Goal: Information Seeking & Learning: Find specific fact

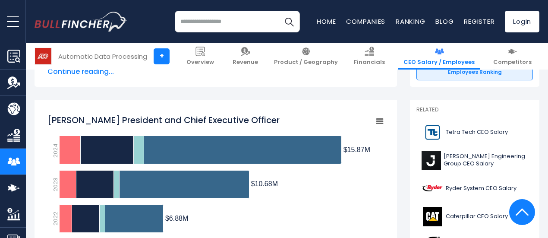
scroll to position [216, 0]
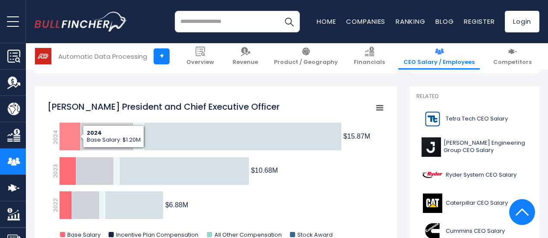
drag, startPoint x: 36, startPoint y: 98, endPoint x: 76, endPoint y: 110, distance: 41.6
click at [66, 131] on div "[PERSON_NAME] President and Chief Executive Officer Created with Highcharts 12.…" at bounding box center [216, 222] width 362 height 272
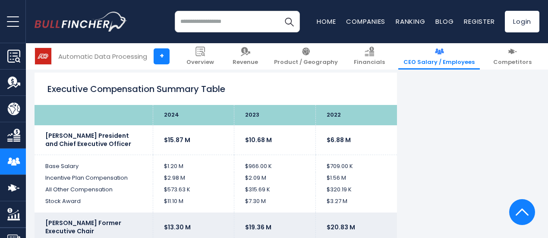
scroll to position [1984, 0]
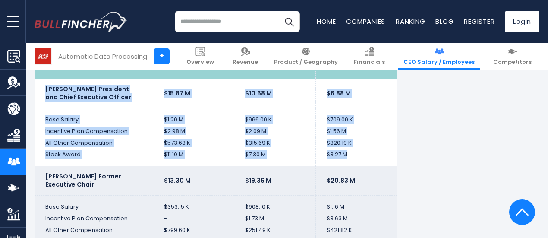
drag, startPoint x: 35, startPoint y: 85, endPoint x: 350, endPoint y: 151, distance: 322.1
copy tbody "[PERSON_NAME] President and Chief Executive Officer $15.87 M $10.68 M $6.88 M B…"
click at [191, 126] on td "$2.98 M" at bounding box center [194, 132] width 82 height 12
drag, startPoint x: 41, startPoint y: 71, endPoint x: 347, endPoint y: 153, distance: 316.7
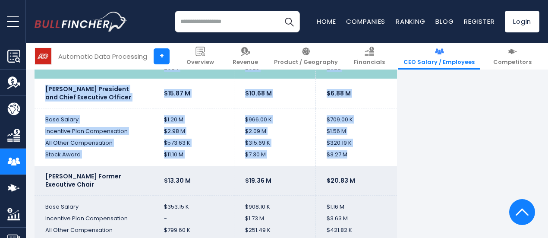
copy tbody "2024 2023 2022 [PERSON_NAME] President and Chief Executive Officer $15.87 M $10…"
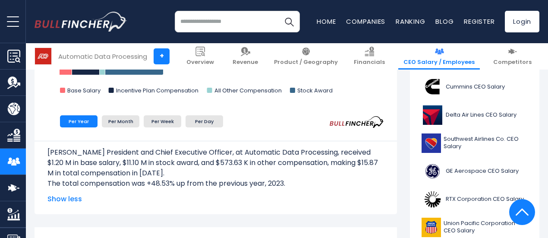
scroll to position [345, 0]
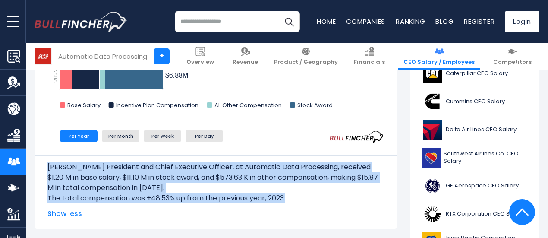
drag, startPoint x: 39, startPoint y: 166, endPoint x: 292, endPoint y: 195, distance: 255.3
click at [292, 195] on div "[PERSON_NAME] President and Chief Executive Officer, at Automatic Data Processi…" at bounding box center [216, 178] width 362 height 47
copy div "[PERSON_NAME] President and Chief Executive Officer, at Automatic Data Processi…"
